Goal: Transaction & Acquisition: Purchase product/service

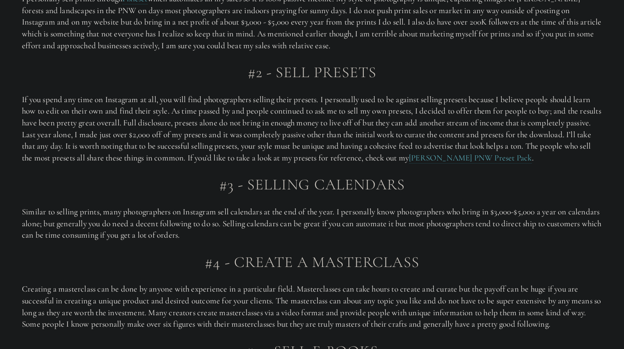
scroll to position [687, 0]
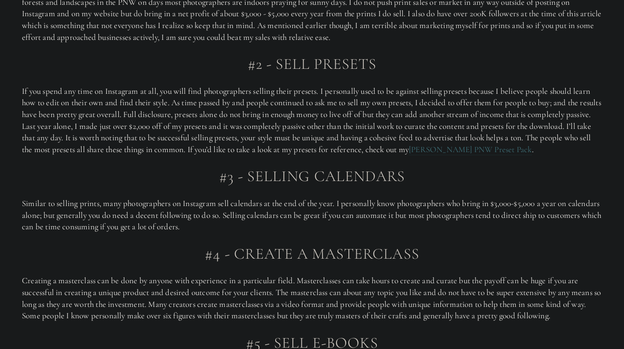
click at [480, 149] on link "[PERSON_NAME] PNW Preset Pack" at bounding box center [470, 149] width 123 height 11
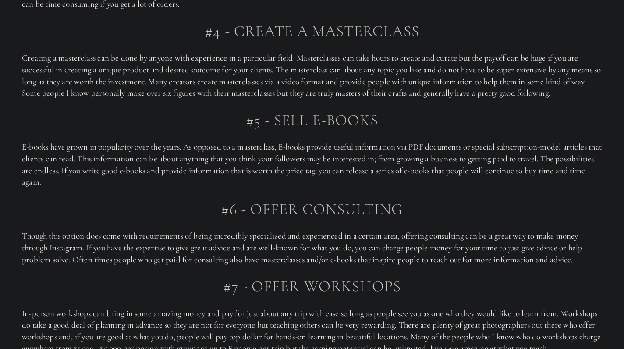
scroll to position [914, 0]
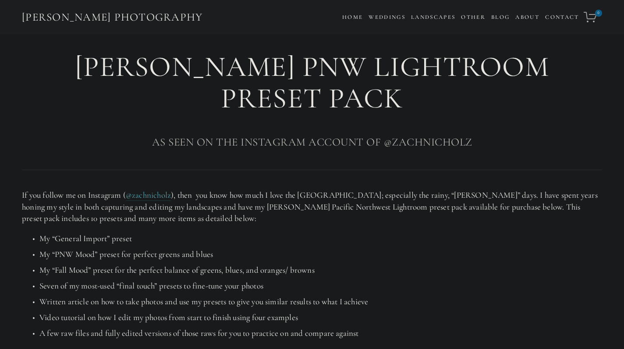
drag, startPoint x: 43, startPoint y: 66, endPoint x: 47, endPoint y: 61, distance: 6.5
click at [47, 61] on h1 "[PERSON_NAME] PNW Lightroom Preset Pack" at bounding box center [312, 82] width 580 height 63
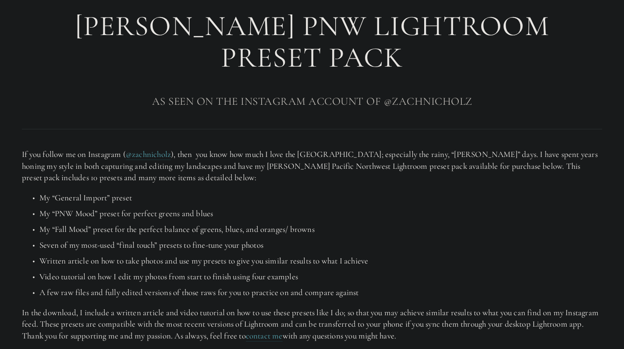
scroll to position [43, 0]
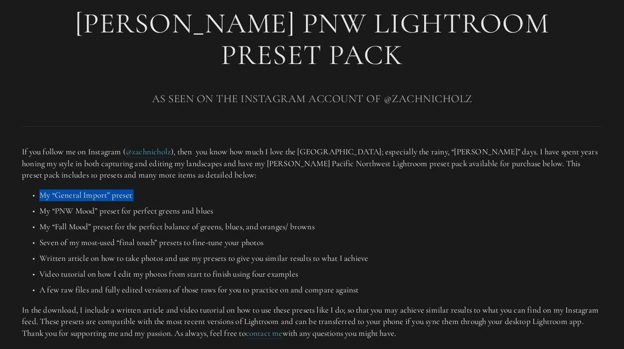
drag, startPoint x: 42, startPoint y: 165, endPoint x: 129, endPoint y: 173, distance: 88.0
click at [129, 189] on ul "My “General Import” preset My “PNW Mood” preset for perfect greens and blues My…" at bounding box center [312, 242] width 580 height 107
click at [70, 205] on p "My “PNW Mood” preset for perfect greens and blues" at bounding box center [320, 211] width 563 height 12
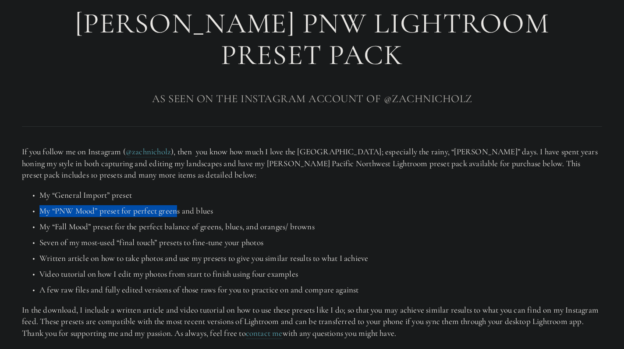
drag, startPoint x: 42, startPoint y: 180, endPoint x: 176, endPoint y: 178, distance: 134.6
click at [176, 205] on p "My “PNW Mood” preset for perfect greens and blues" at bounding box center [320, 211] width 563 height 12
click at [191, 189] on ul "My “General Import” preset My “PNW Mood” preset for perfect greens and blues My…" at bounding box center [312, 242] width 580 height 107
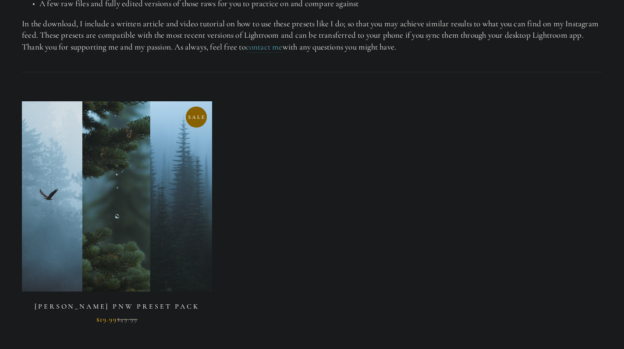
scroll to position [333, 0]
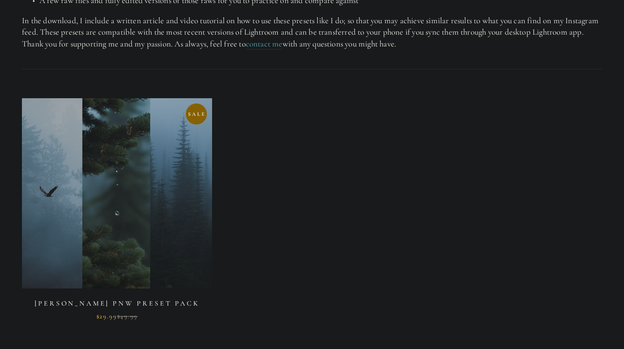
click at [60, 160] on link at bounding box center [117, 209] width 190 height 222
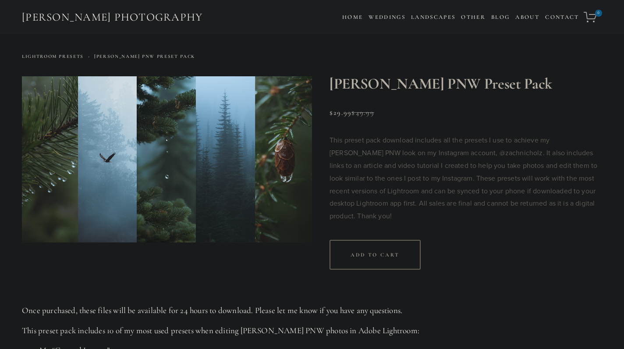
click at [108, 158] on img at bounding box center [167, 159] width 290 height 166
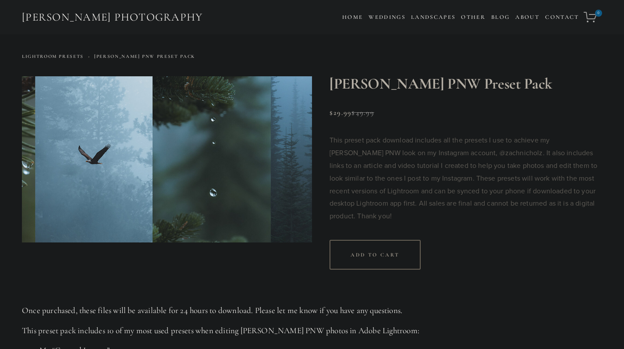
click at [121, 160] on img at bounding box center [167, 159] width 290 height 166
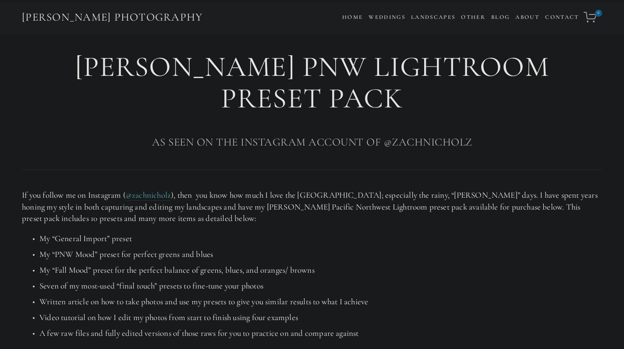
scroll to position [333, 0]
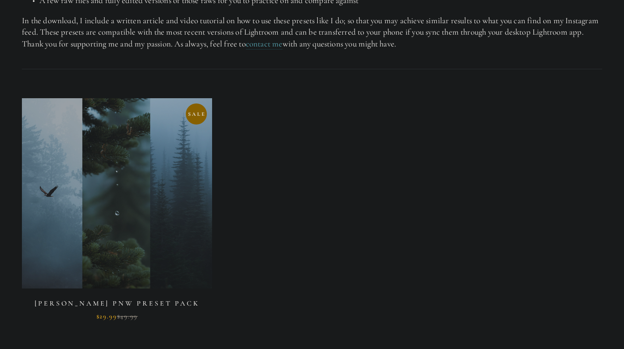
click at [99, 149] on link at bounding box center [117, 209] width 190 height 222
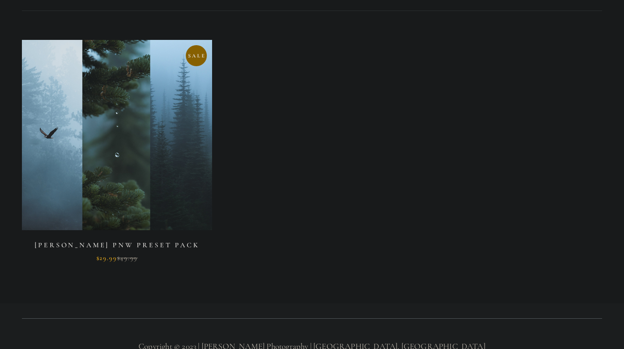
scroll to position [392, 0]
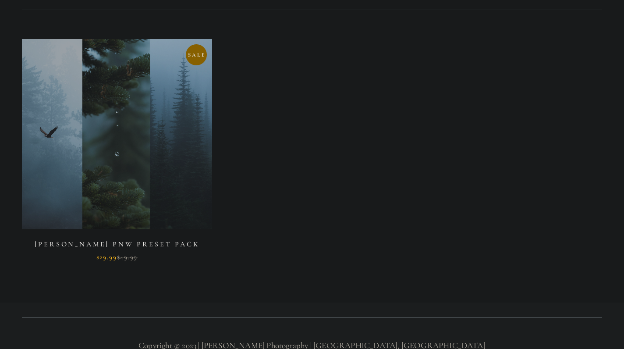
click at [113, 159] on link at bounding box center [117, 150] width 190 height 222
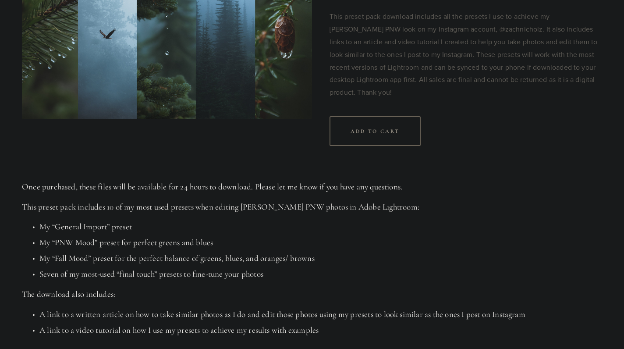
scroll to position [124, 0]
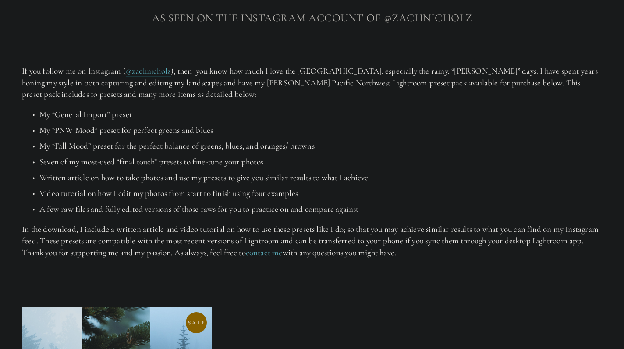
scroll to position [392, 0]
